Goal: Transaction & Acquisition: Purchase product/service

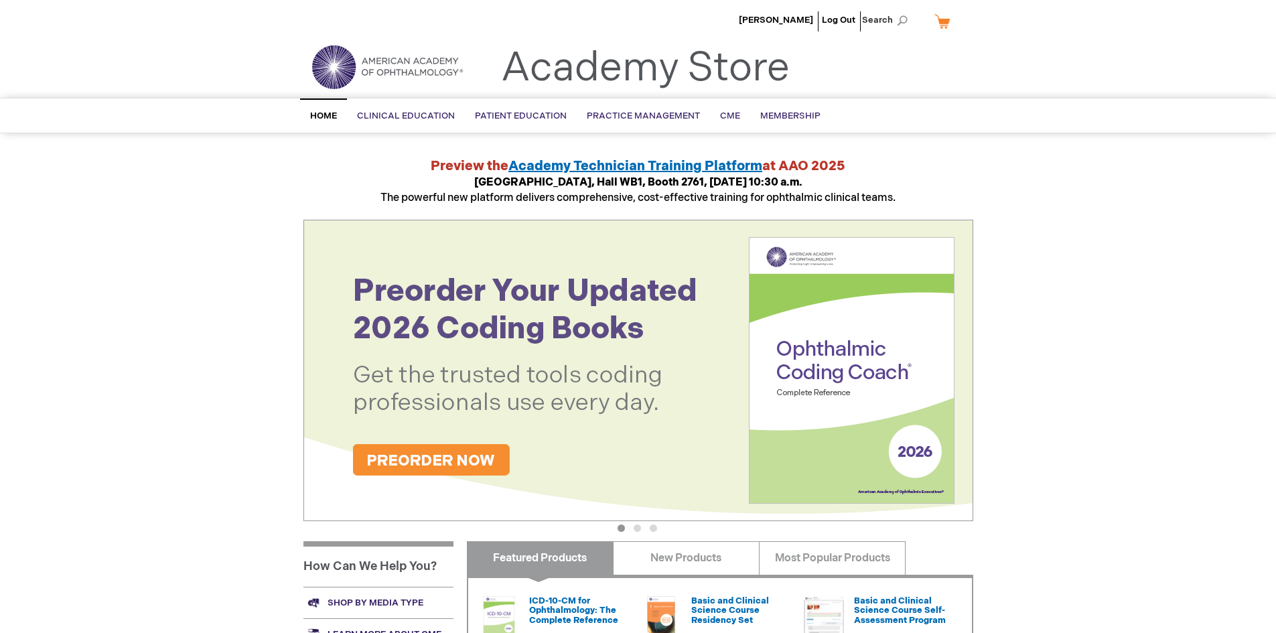
click at [565, 449] on img at bounding box center [638, 370] width 670 height 301
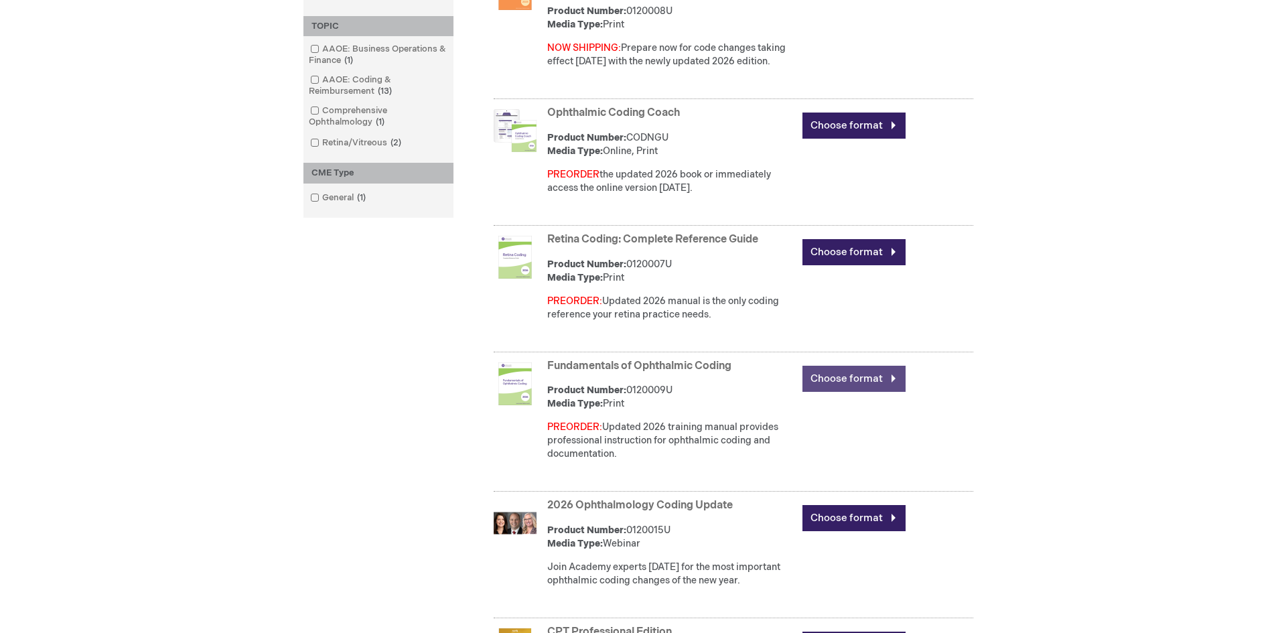
scroll to position [469, 0]
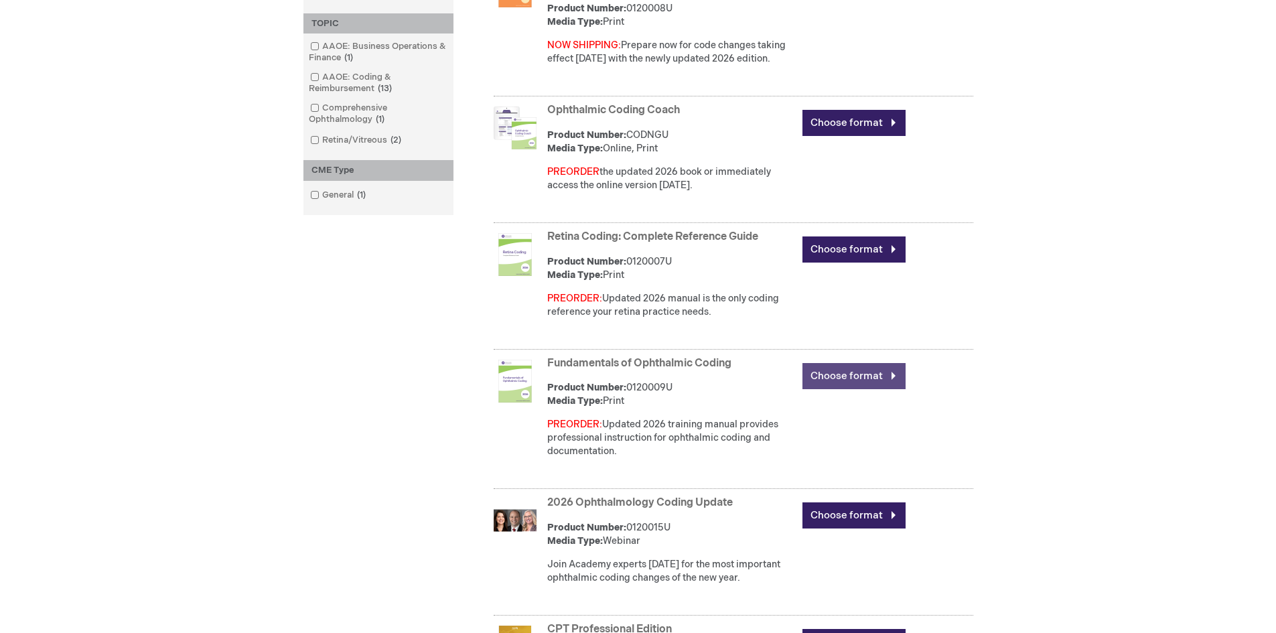
click at [890, 377] on link "Choose format" at bounding box center [853, 376] width 103 height 26
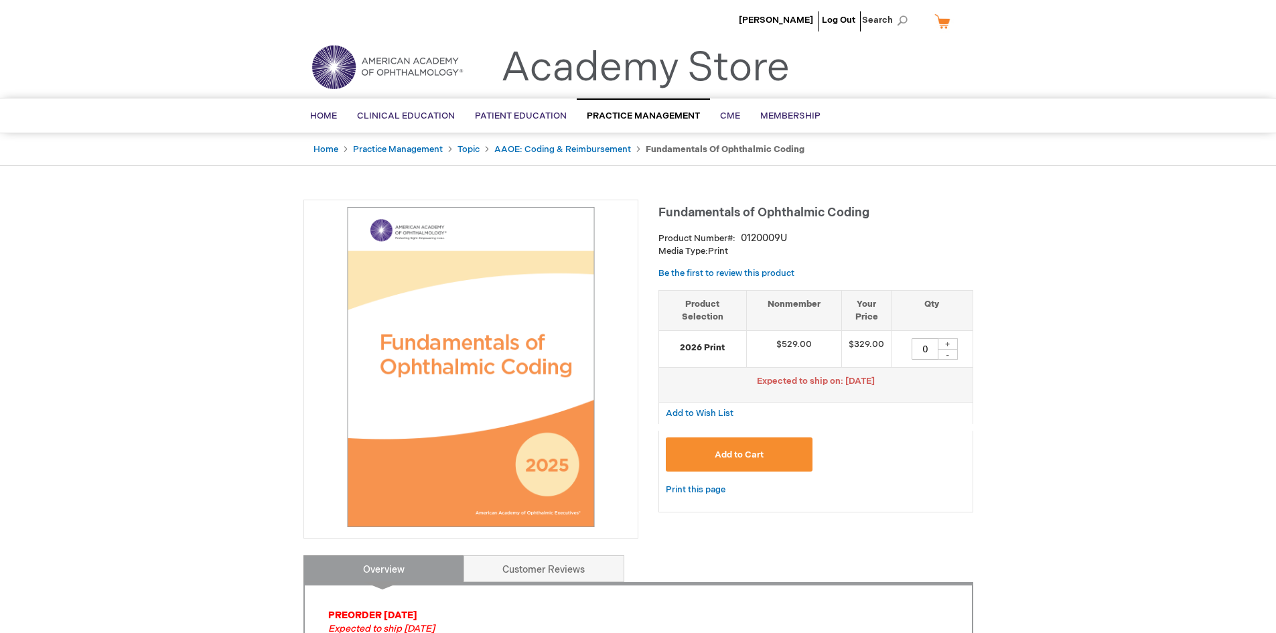
click at [745, 457] on span "Add to Cart" at bounding box center [739, 454] width 49 height 11
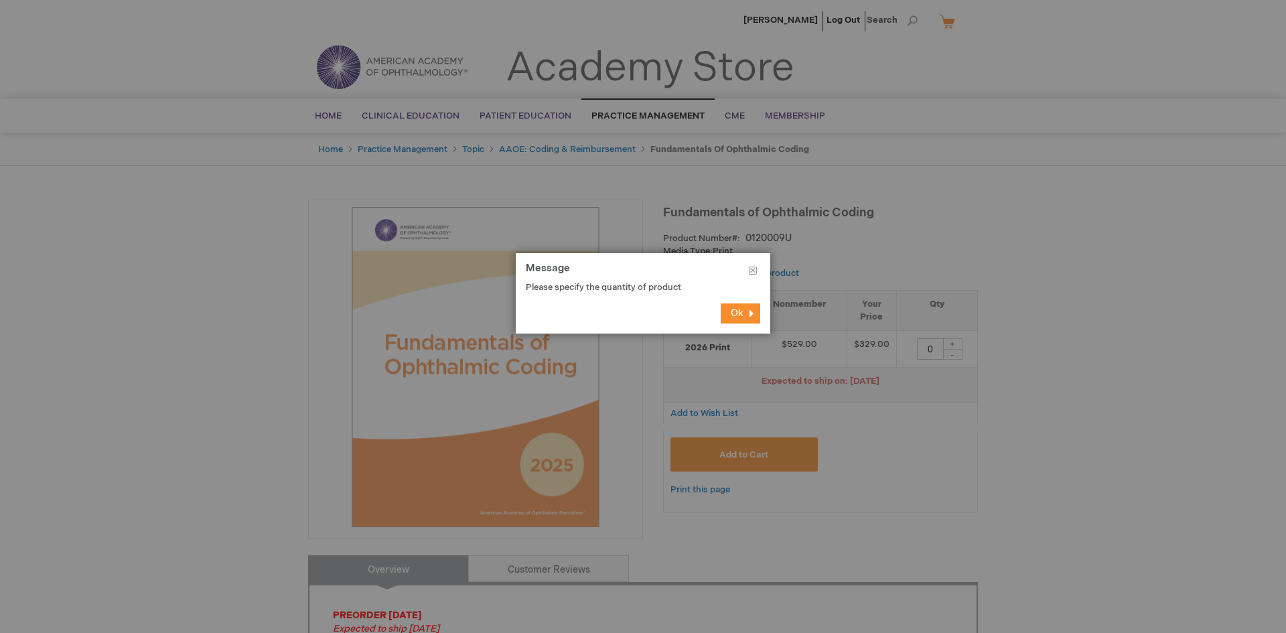
click at [768, 401] on div at bounding box center [643, 316] width 1286 height 633
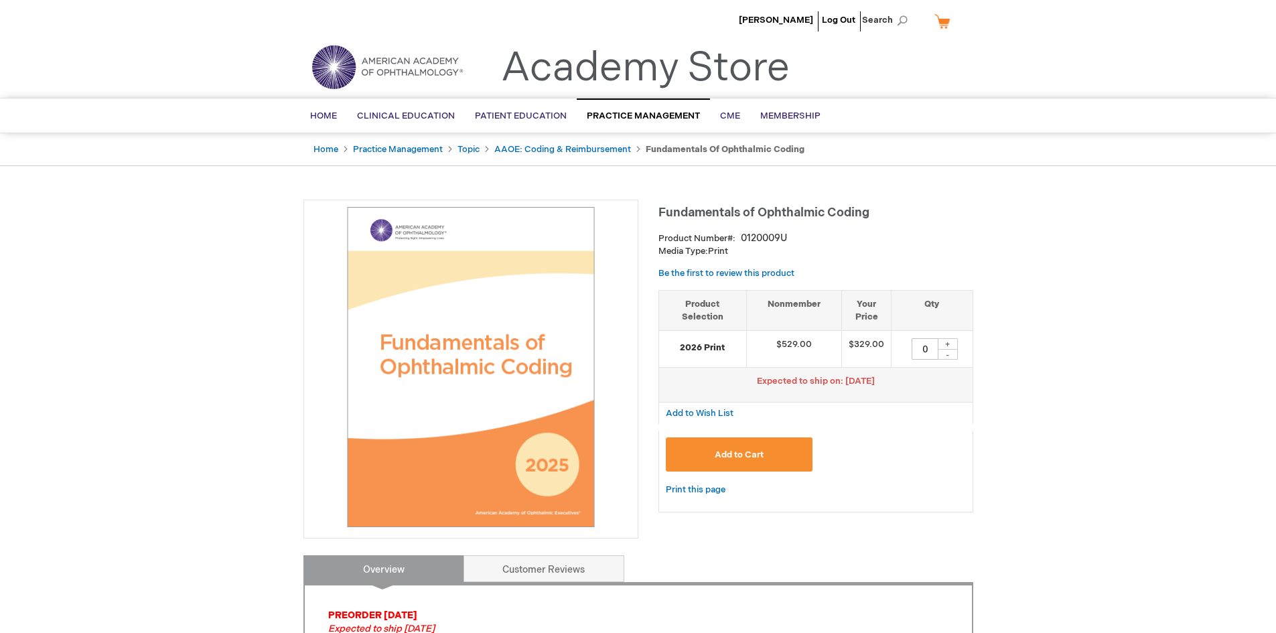
click at [946, 347] on div "+" at bounding box center [948, 343] width 20 height 11
type input "1"
click at [757, 466] on button "Add to Cart" at bounding box center [739, 454] width 147 height 34
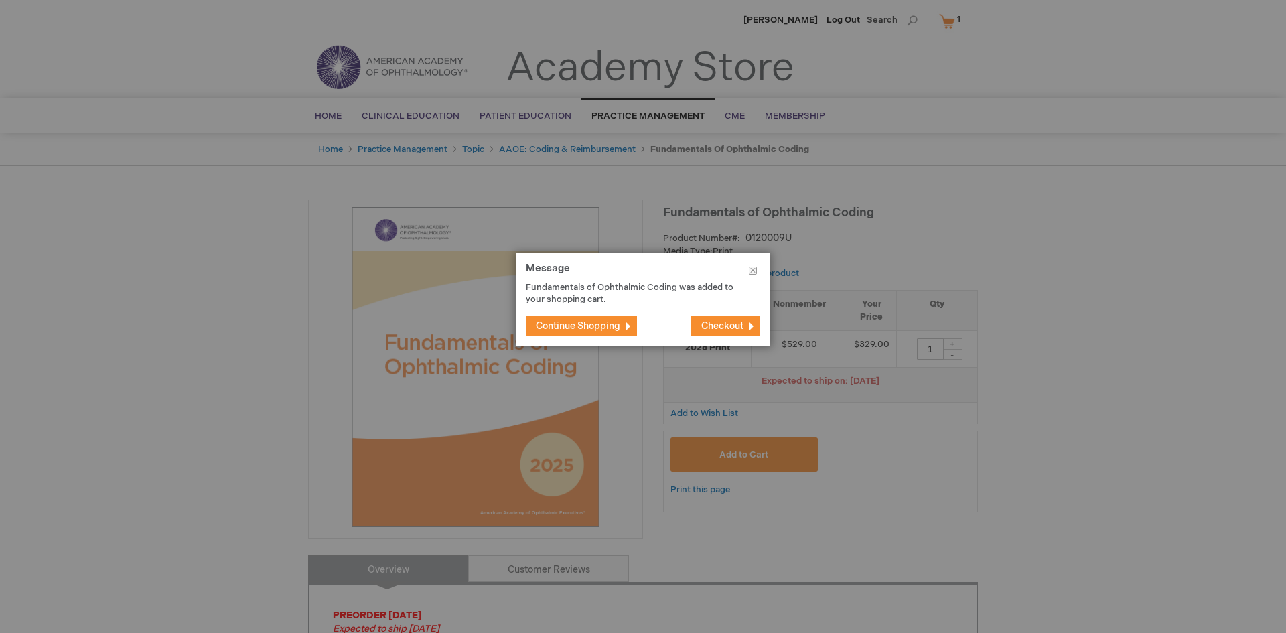
click at [737, 326] on span "Checkout" at bounding box center [722, 325] width 42 height 11
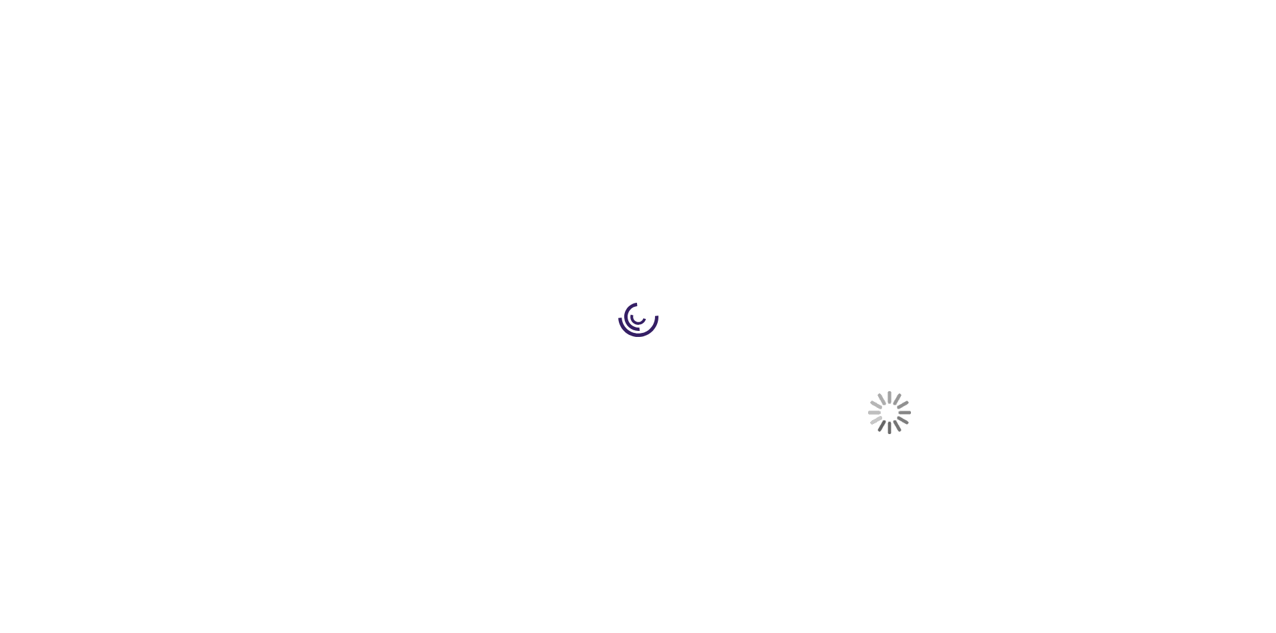
select select "US"
select select "23"
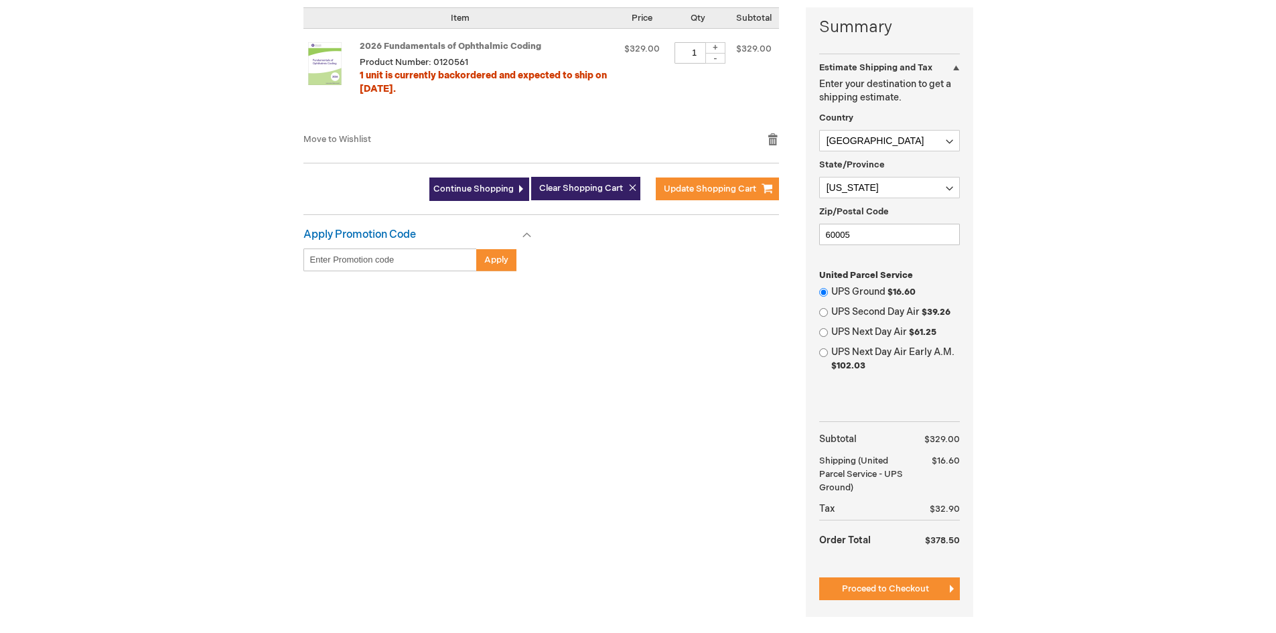
scroll to position [402, 0]
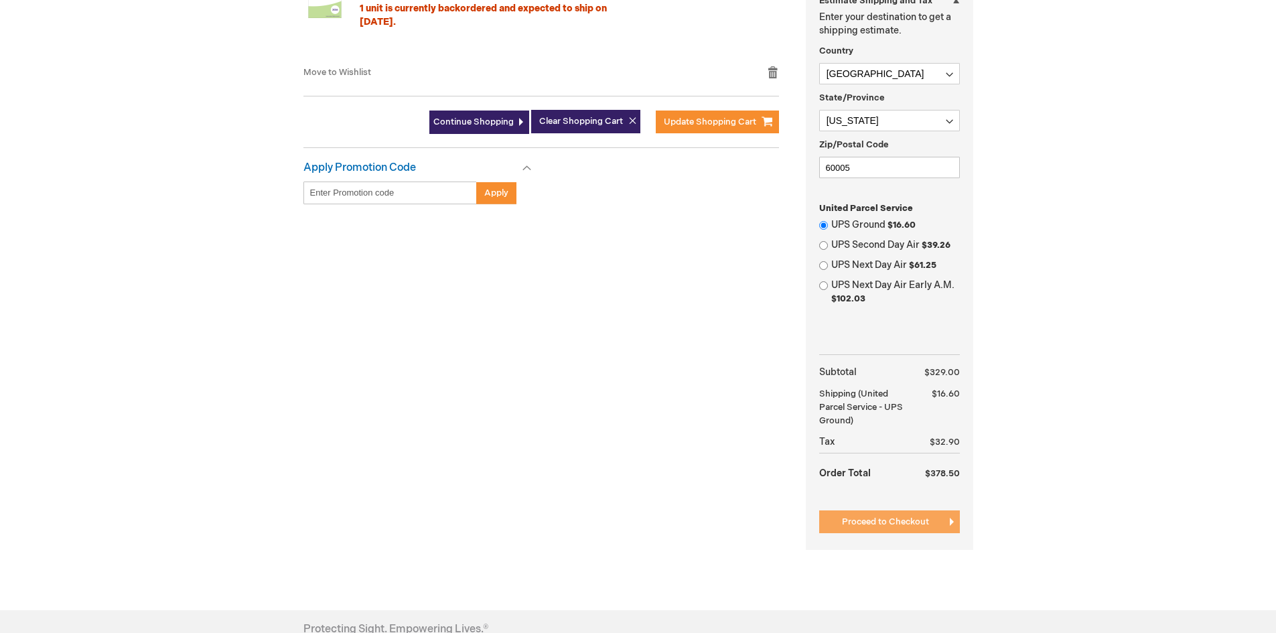
click at [889, 521] on span "Proceed to Checkout" at bounding box center [885, 521] width 87 height 11
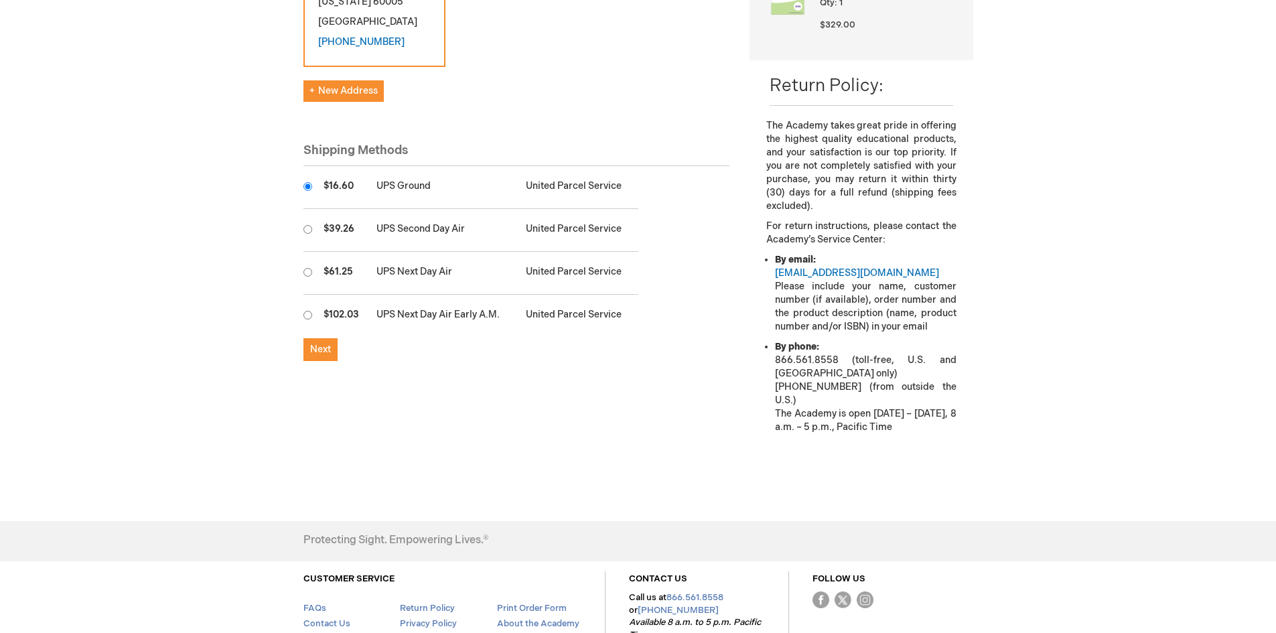
scroll to position [335, 0]
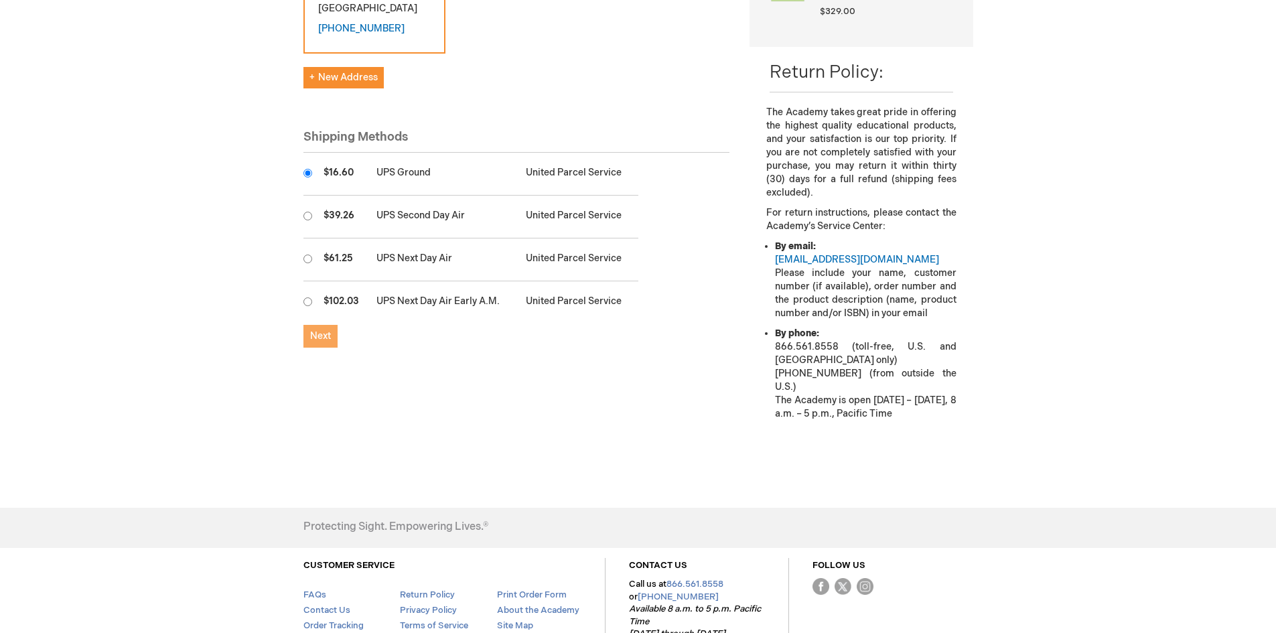
click at [319, 335] on span "Next" at bounding box center [320, 335] width 21 height 11
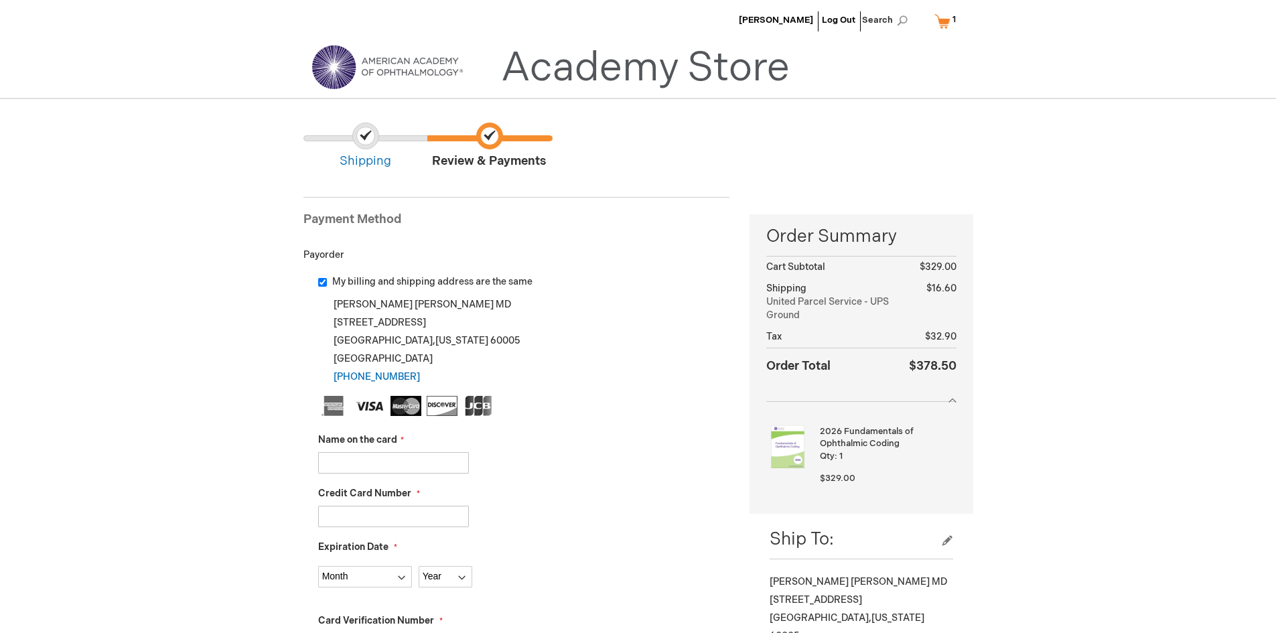
click at [425, 461] on input "Name on the card" at bounding box center [393, 462] width 151 height 21
type input "Jeffrey Koziol"
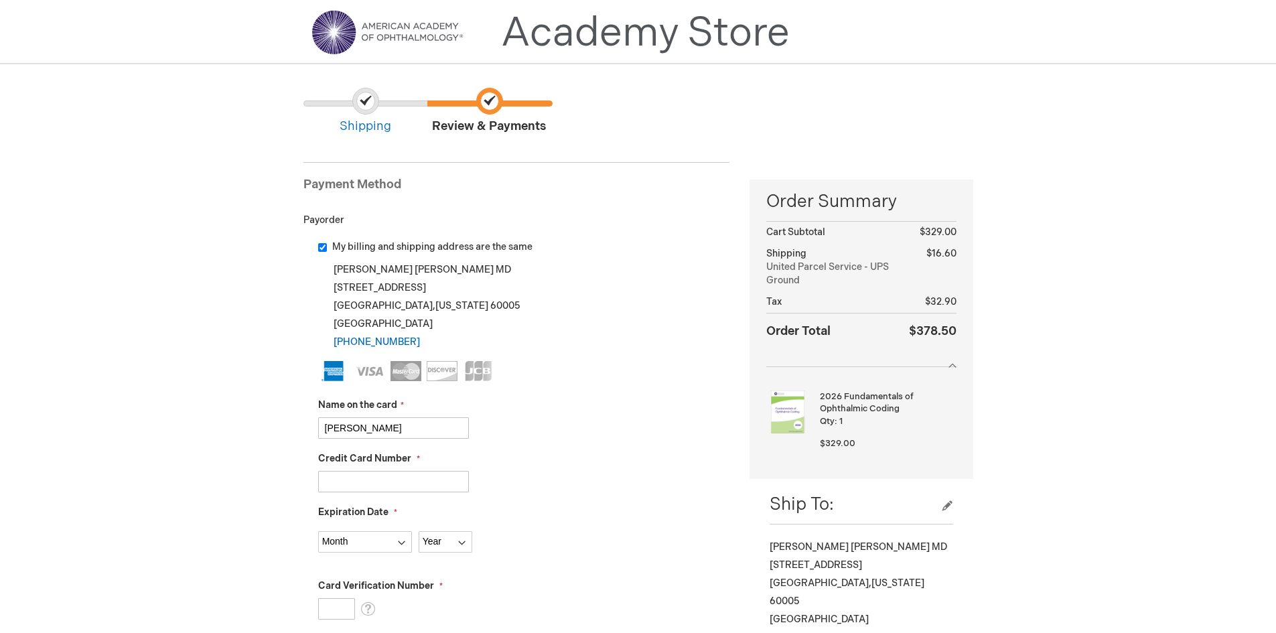
scroll to position [67, 0]
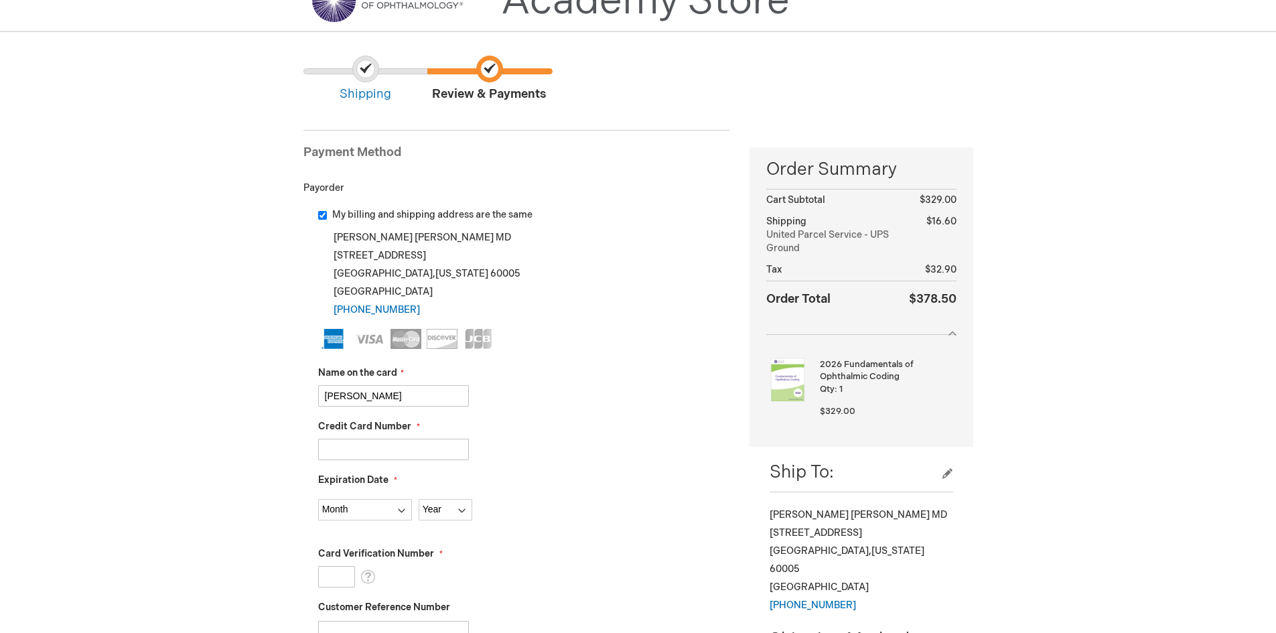
type input "378360507767004"
click at [395, 513] on select "Month 01 - January 02 - February 03 - March 04 - April 05 - May 06 - June 07 - …" at bounding box center [365, 509] width 94 height 21
select select "6"
click at [318, 499] on select "Month 01 - January 02 - February 03 - March 04 - April 05 - May 06 - June 07 - …" at bounding box center [365, 509] width 94 height 21
click at [428, 504] on select "Year 2025 2026 2027 2028 2029 2030 2031 2032 2033 2034 2035" at bounding box center [446, 509] width 54 height 21
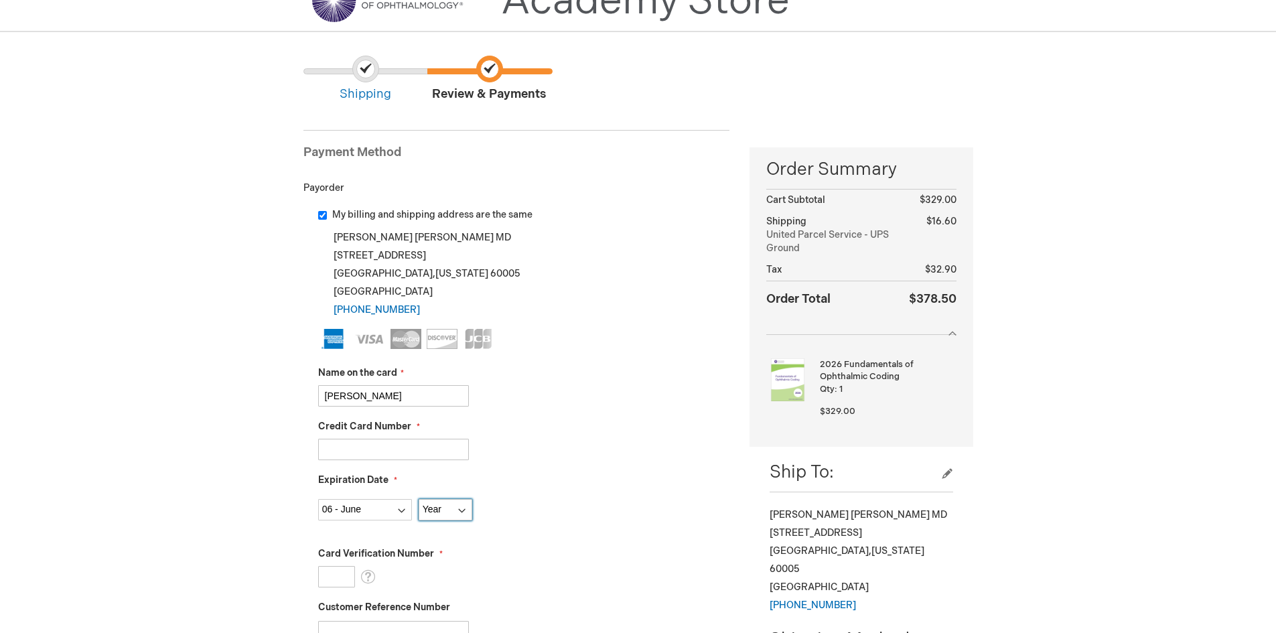
select select "2028"
click at [419, 499] on select "Year 2025 2026 2027 2028 2029 2030 2031 2032 2033 2034 2035" at bounding box center [446, 509] width 54 height 21
click at [515, 435] on div "Credit Card Number 378360507767004" at bounding box center [524, 440] width 412 height 40
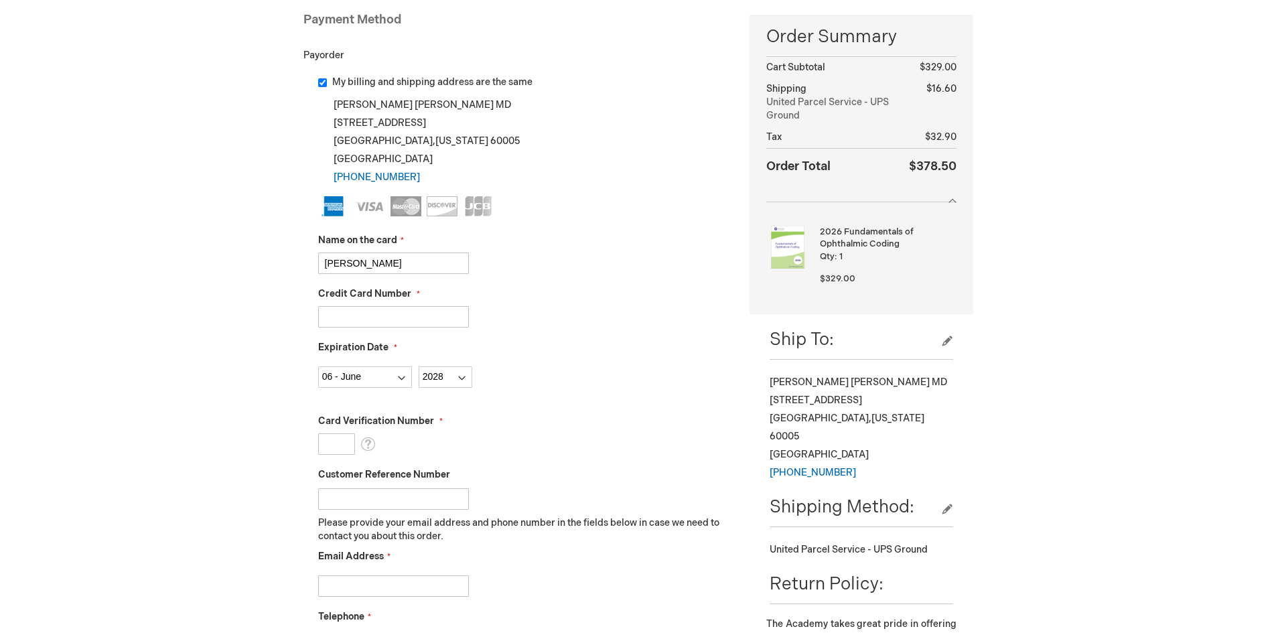
scroll to position [201, 0]
click at [338, 444] on input "Card Verification Number" at bounding box center [336, 442] width 37 height 21
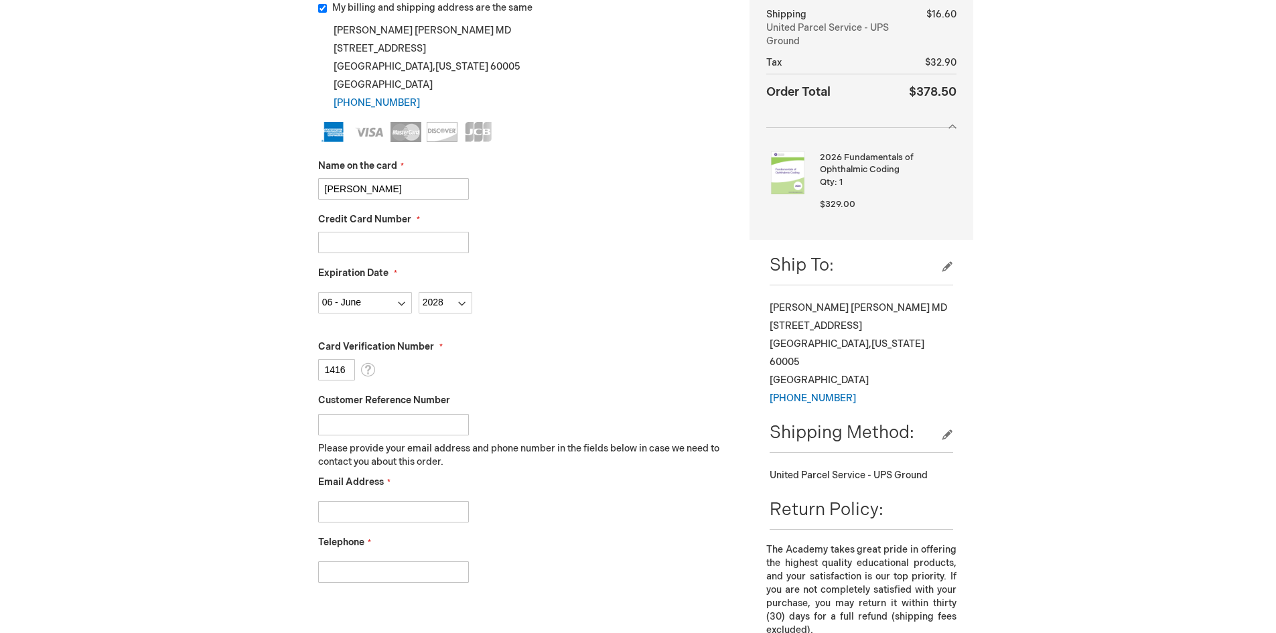
scroll to position [402, 0]
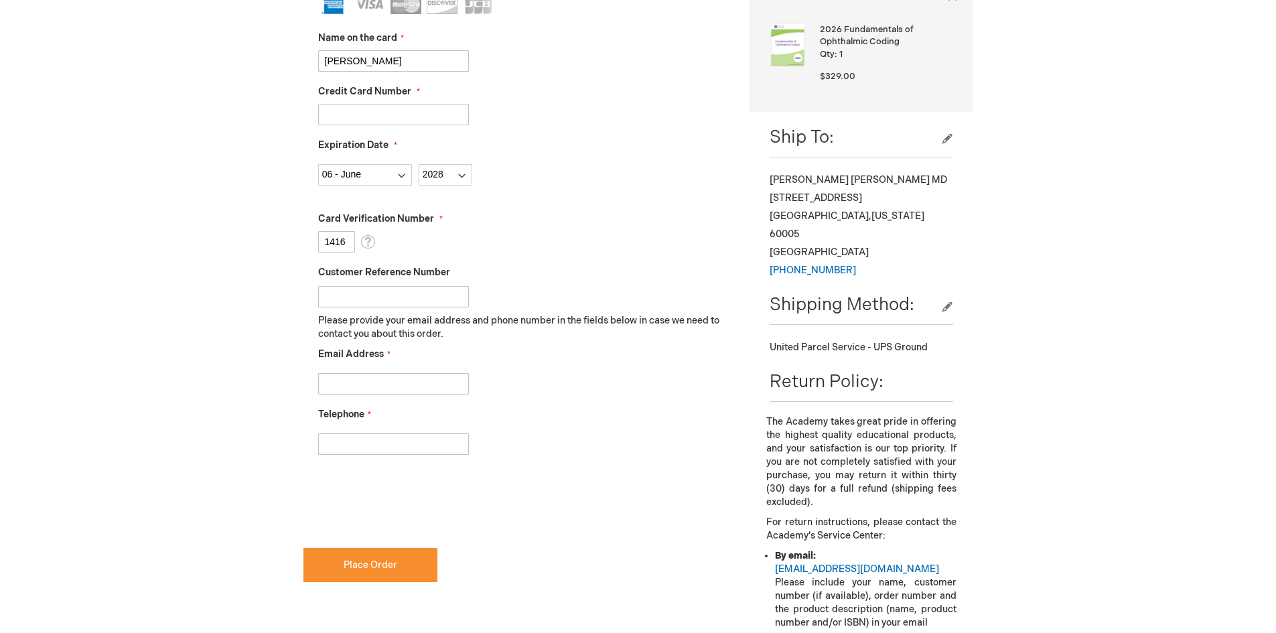
type input "1416"
click at [344, 390] on input "Email Address" at bounding box center [393, 383] width 151 height 21
type input "kteabilling@gmail.com"
type input "6"
type input "8472642222"
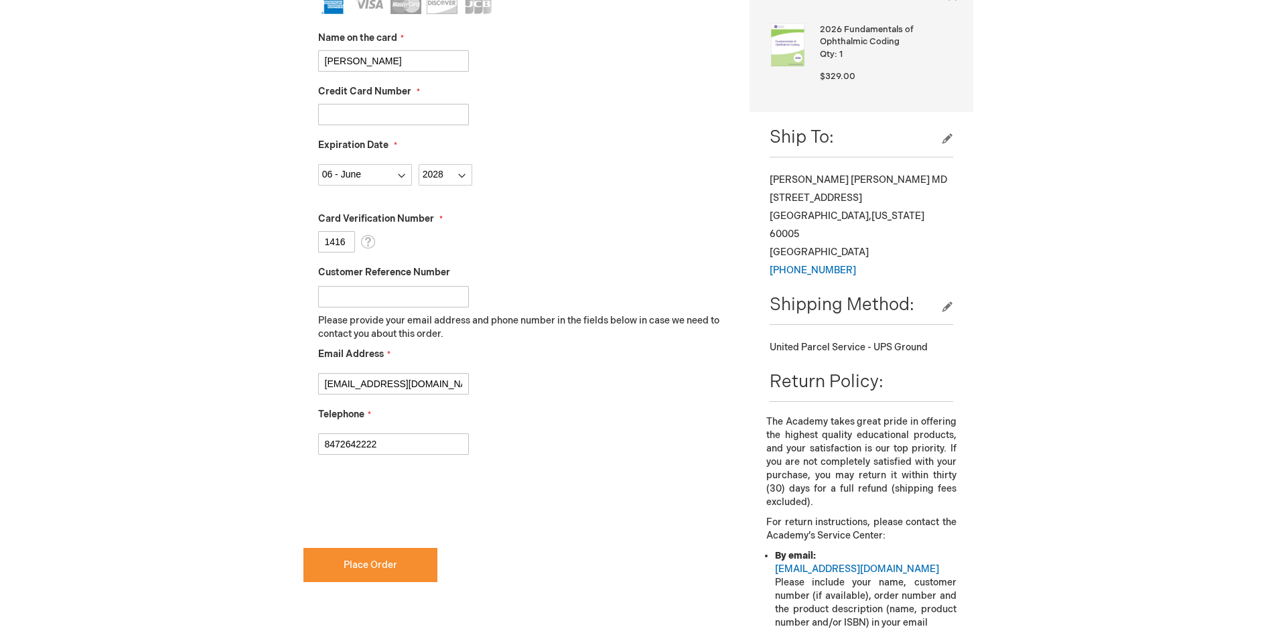
checkbox input "true"
click at [368, 565] on span "Place Order" at bounding box center [371, 564] width 54 height 11
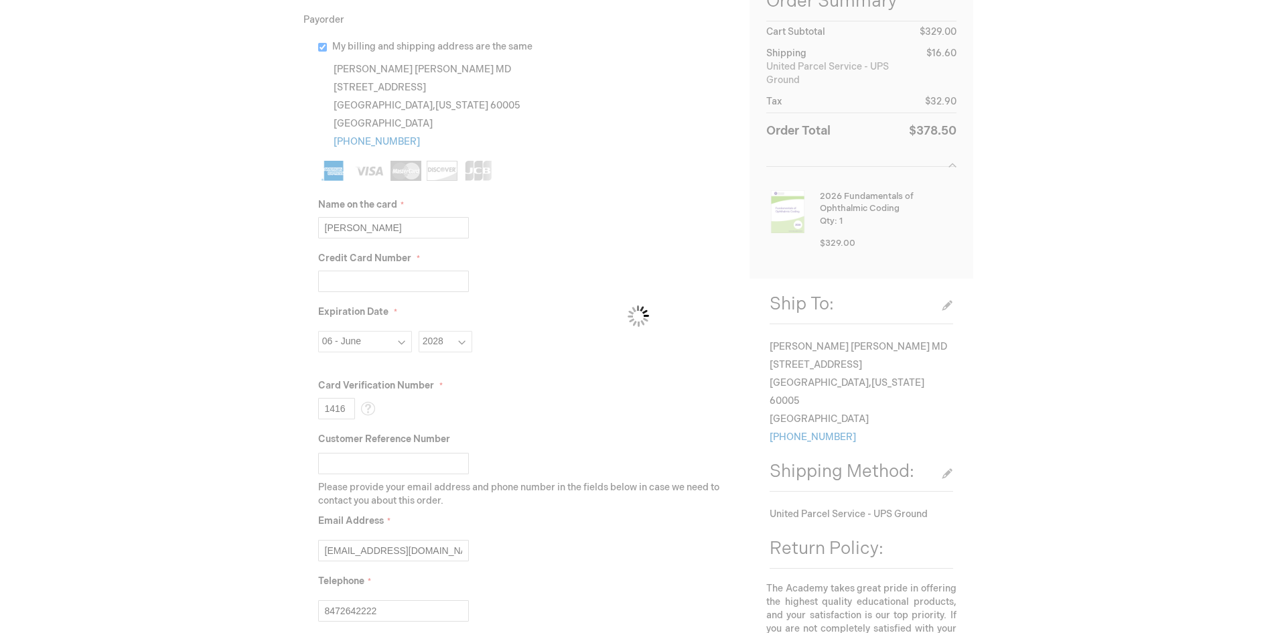
scroll to position [0, 0]
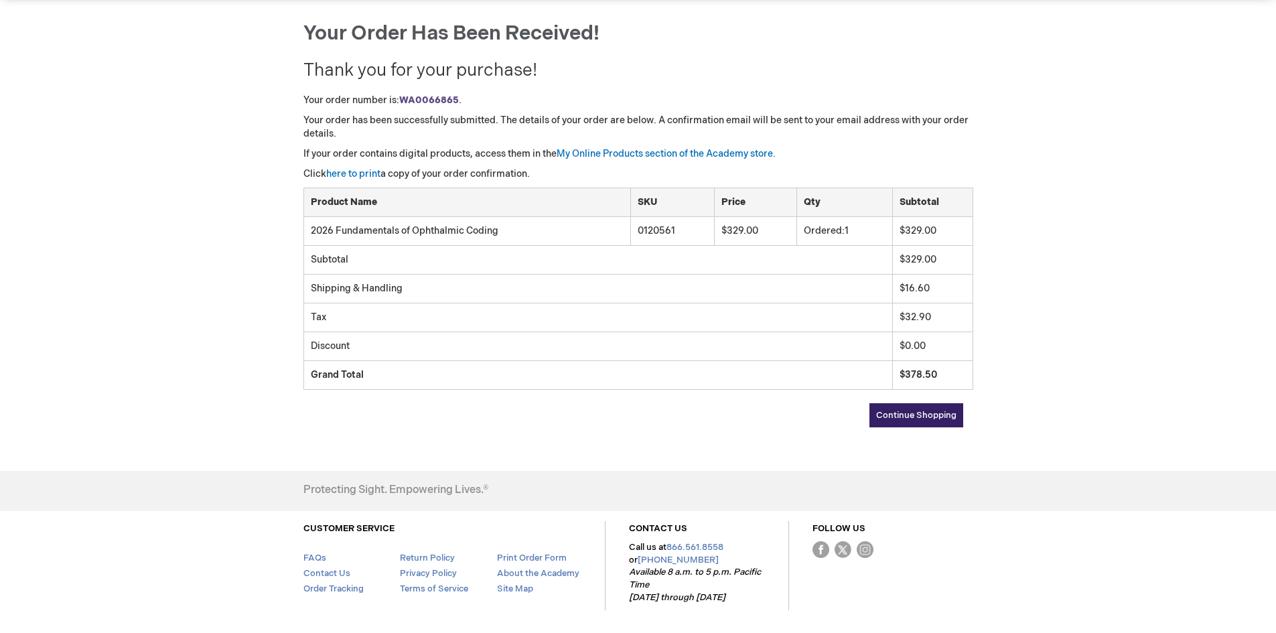
scroll to position [134, 0]
